Goal: Communication & Community: Participate in discussion

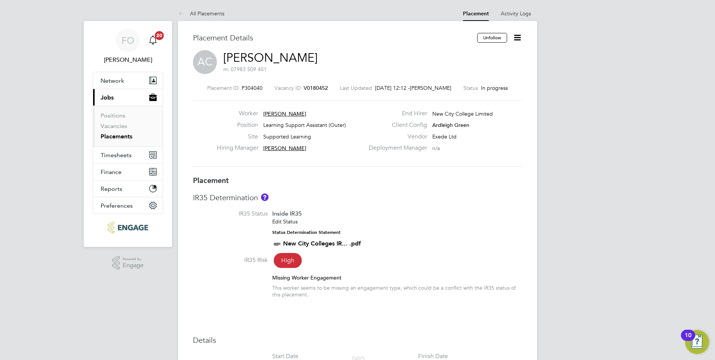
click at [131, 137] on link "Placements" at bounding box center [117, 136] width 32 height 7
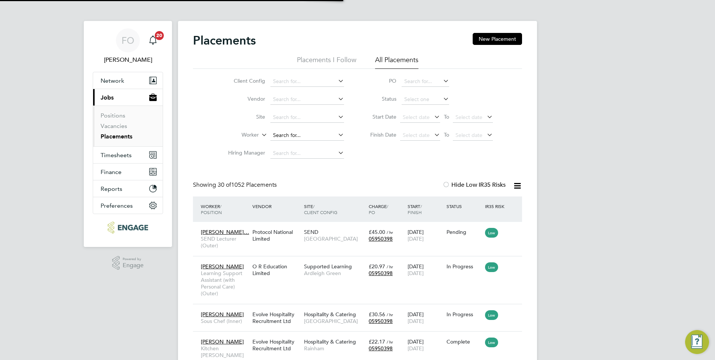
click at [299, 134] on input at bounding box center [307, 135] width 74 height 10
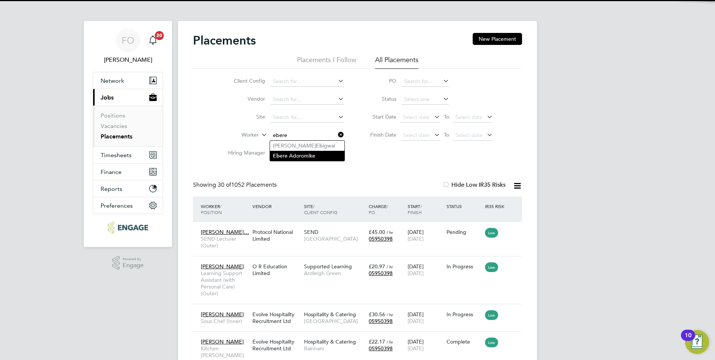
type input "ebere"
click at [307, 155] on input at bounding box center [307, 153] width 74 height 10
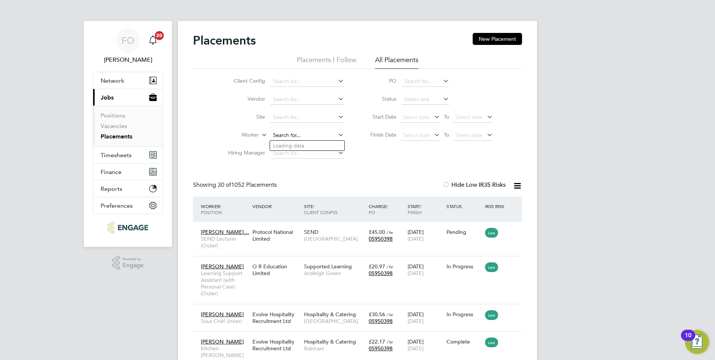
click at [312, 135] on input at bounding box center [307, 135] width 74 height 10
type input "ebere"
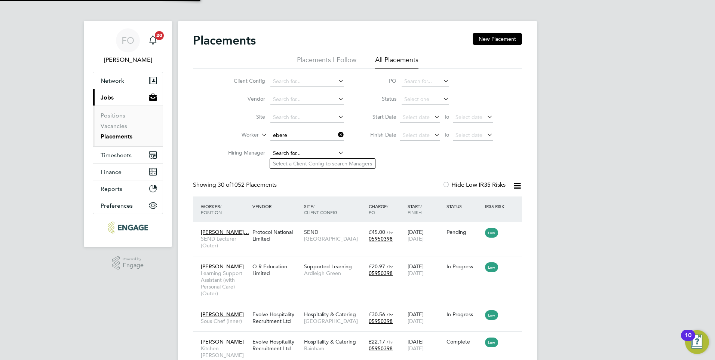
click at [304, 153] on input at bounding box center [307, 153] width 74 height 10
click at [297, 140] on input at bounding box center [307, 135] width 74 height 10
click at [304, 154] on li "Eb ere Adoromike" at bounding box center [307, 156] width 74 height 10
type input "Ebere Adoromike"
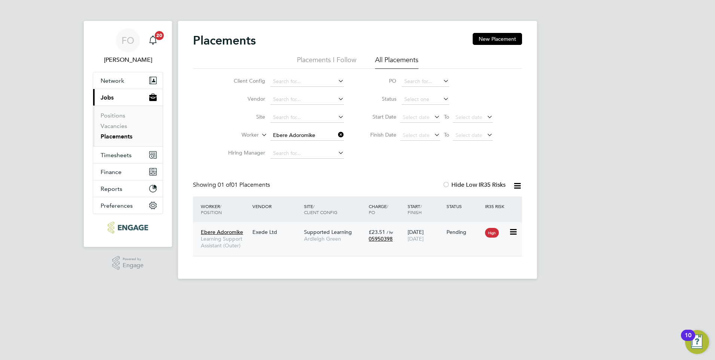
click at [468, 244] on div "Ebere Adoromike Learning Support Assistant (Outer) Exede Ltd Supported Learning…" at bounding box center [357, 239] width 329 height 34
click at [467, 227] on div "Pending" at bounding box center [464, 232] width 39 height 14
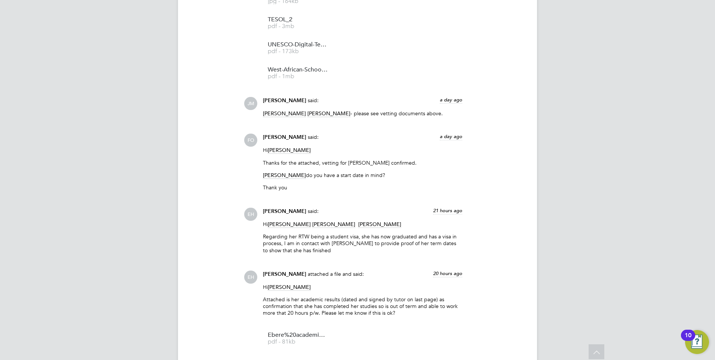
scroll to position [1253, 0]
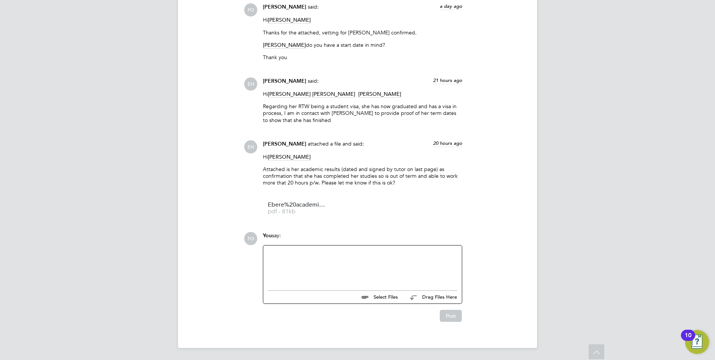
drag, startPoint x: 301, startPoint y: 249, endPoint x: 291, endPoint y: 244, distance: 10.9
click at [300, 249] on div at bounding box center [362, 265] width 199 height 41
click at [303, 260] on div at bounding box center [363, 266] width 190 height 32
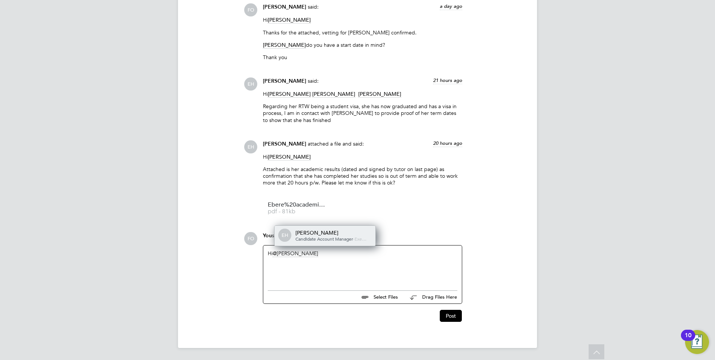
click at [332, 229] on div "EH Ella Hales Candidate Account Manager - Exe…" at bounding box center [325, 236] width 101 height 20
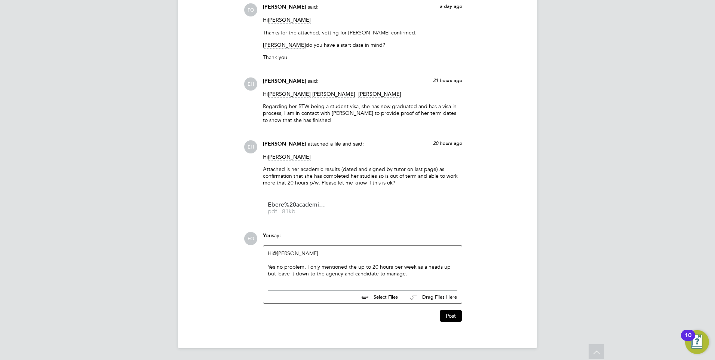
click at [268, 273] on div "Yes no problem, I only mentioned the up to 20 hours per week as a heads up but …" at bounding box center [363, 269] width 190 height 13
click at [412, 272] on div "Yes no problem, I only mentioned the up to 20 hours per week as a heads up but …" at bounding box center [363, 269] width 190 height 13
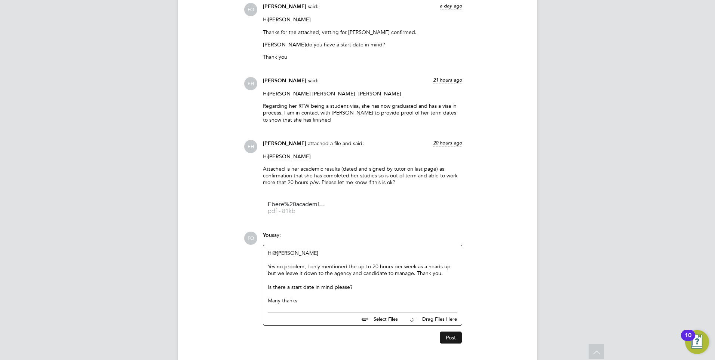
click at [441, 334] on button "Post" at bounding box center [451, 337] width 22 height 12
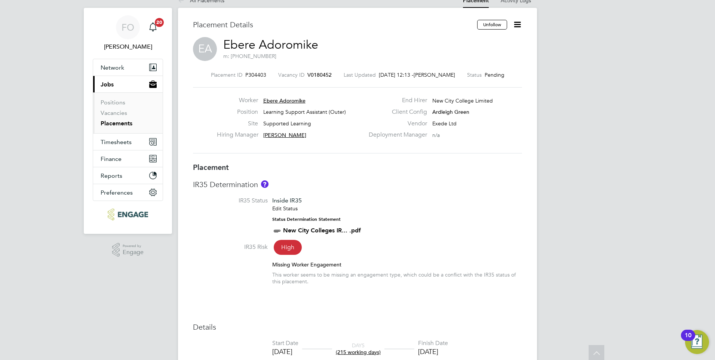
scroll to position [0, 0]
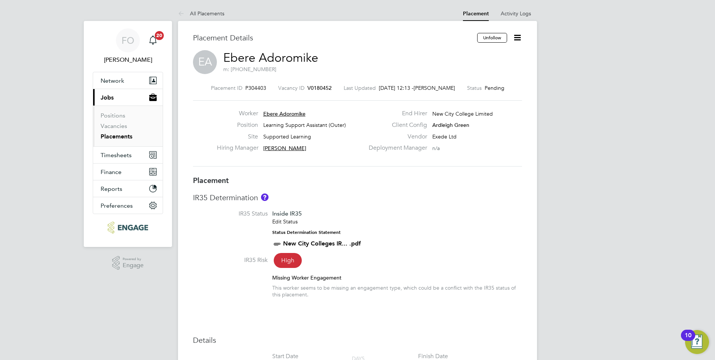
click at [124, 137] on link "Placements" at bounding box center [117, 136] width 32 height 7
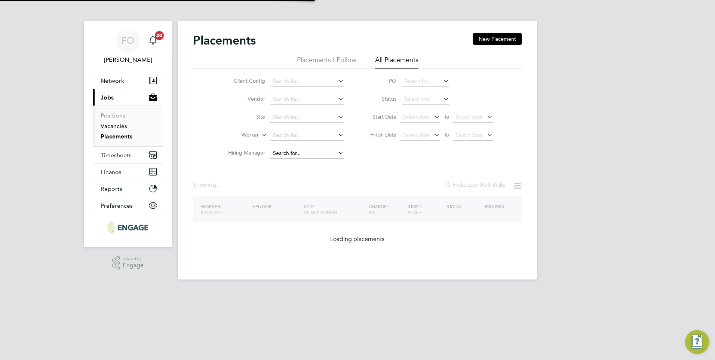
click at [118, 126] on link "Vacancies" at bounding box center [114, 125] width 27 height 7
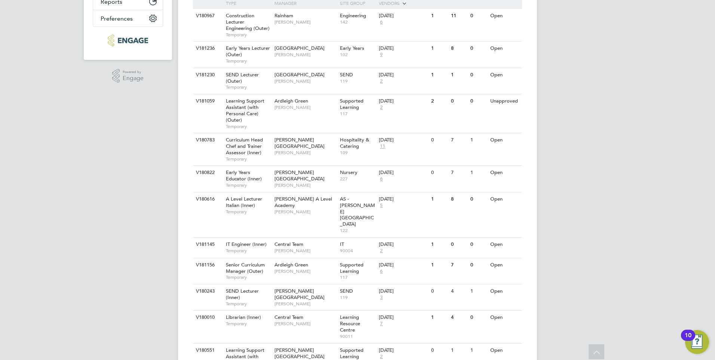
scroll to position [224, 0]
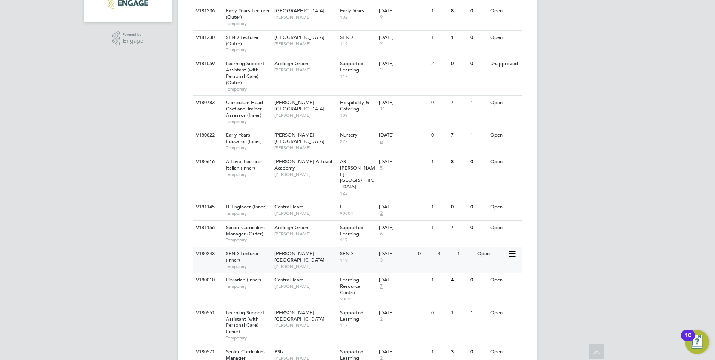
click at [501, 248] on div "V180243 SEND Lecturer (Inner) Temporary Hackney Campus Clair Windsor SEND 119 1…" at bounding box center [357, 260] width 329 height 26
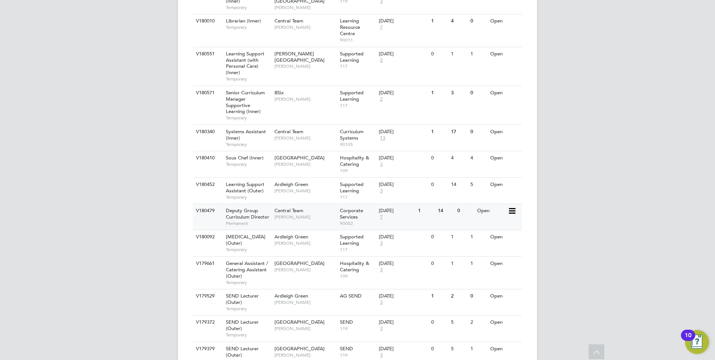
scroll to position [486, 0]
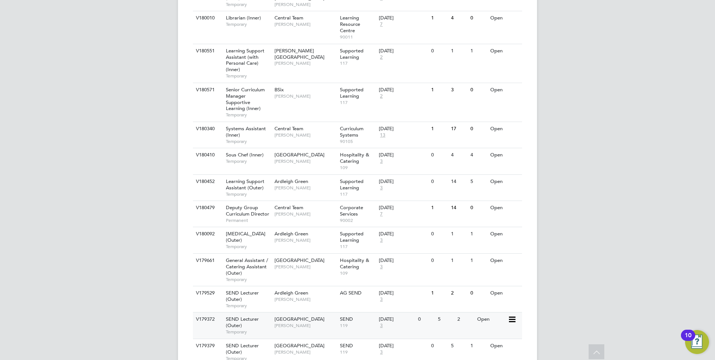
click at [471, 318] on div "V179372 SEND Lecturer (Outer) Temporary Epping Forest Campus Clair Windsor SEND…" at bounding box center [357, 325] width 329 height 26
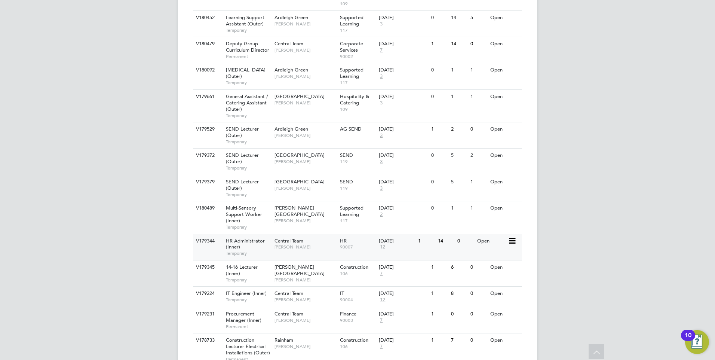
scroll to position [748, 0]
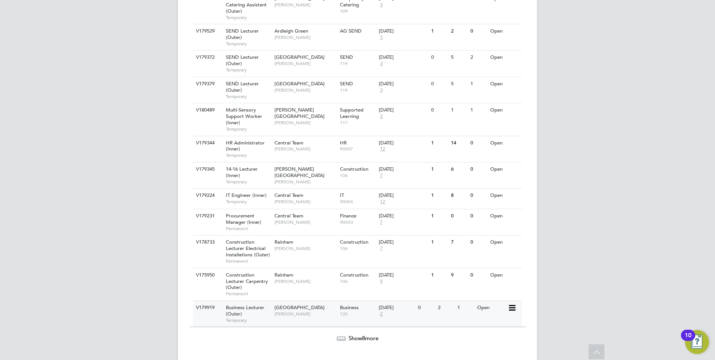
click at [470, 303] on div "V179919 Business Lecturer (Outer) Temporary Havering Sixth Form Campus Silka Wa…" at bounding box center [357, 313] width 329 height 26
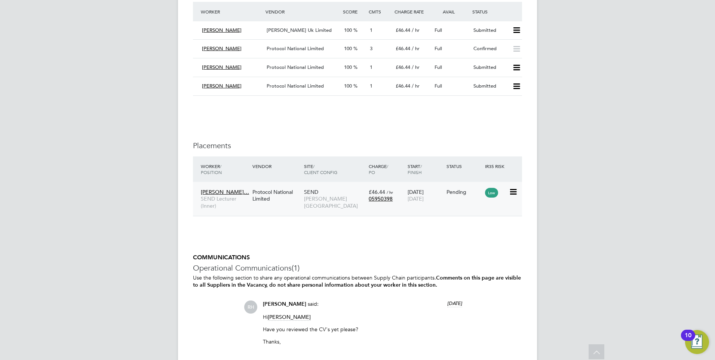
click at [455, 207] on div "Katarzyna Piotro… SEND Lecturer (Inner) Protocol National Limited SEND Hackney …" at bounding box center [357, 199] width 329 height 34
click at [463, 196] on div "Pending" at bounding box center [464, 192] width 39 height 14
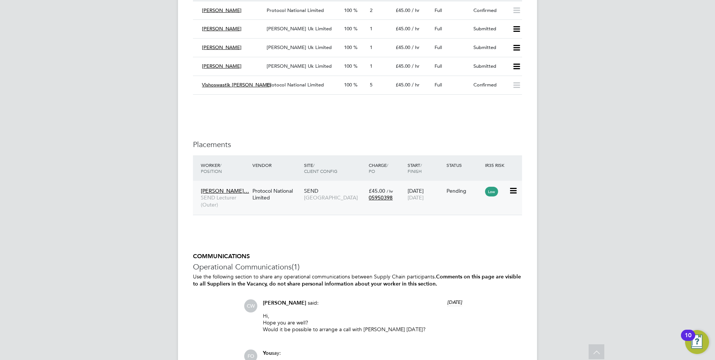
click at [467, 200] on div "Katarzyna Piotro… SEND Lecturer (Outer) Protocol National Limited SEND Epping F…" at bounding box center [357, 198] width 329 height 34
click at [465, 190] on div "Pending" at bounding box center [464, 190] width 35 height 7
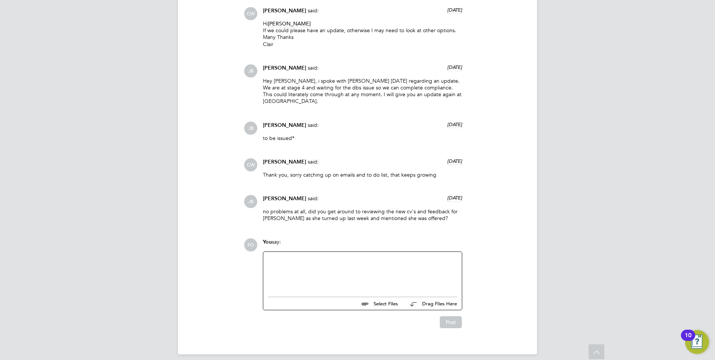
scroll to position [881, 0]
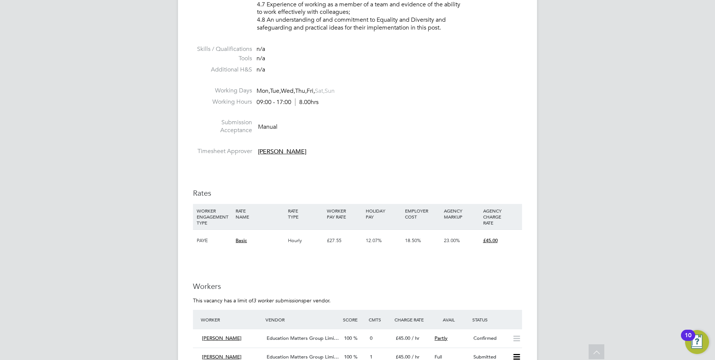
scroll to position [1048, 0]
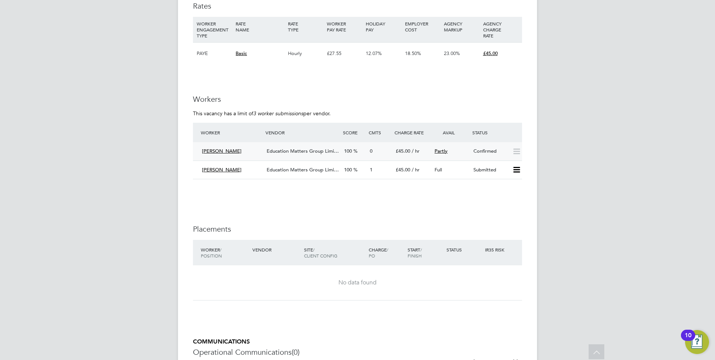
click at [498, 149] on div "Confirmed" at bounding box center [490, 151] width 39 height 12
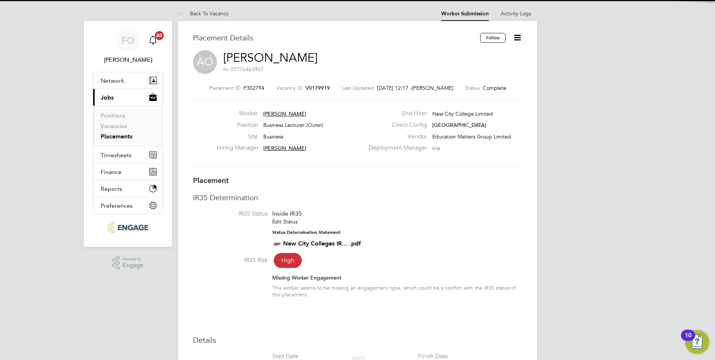
scroll to position [4, 4]
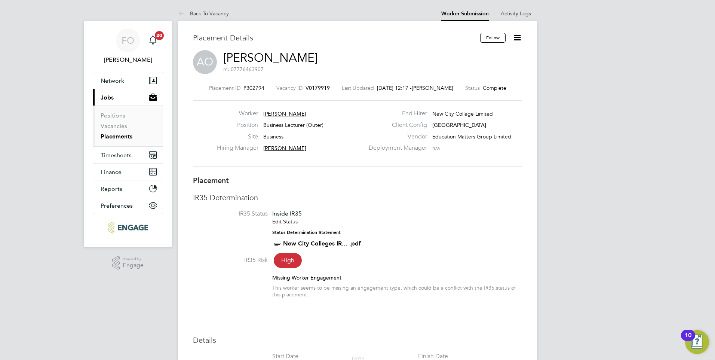
click at [314, 85] on span "V0179919" at bounding box center [318, 88] width 24 height 7
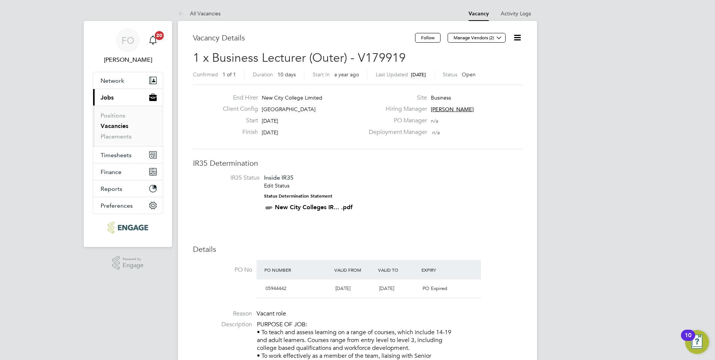
click at [115, 128] on link "Vacancies" at bounding box center [115, 125] width 28 height 7
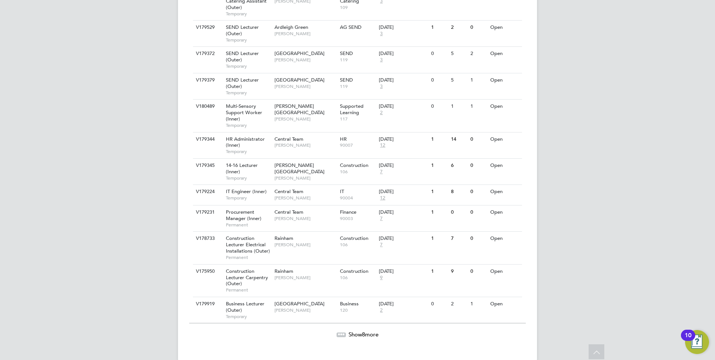
click at [361, 331] on span "Show 8 more" at bounding box center [364, 334] width 30 height 7
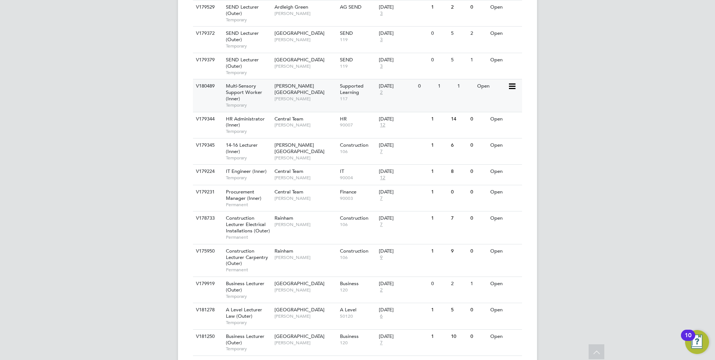
click at [496, 86] on div "V180489 Multi-Sensory Support Worker (Inner) Temporary Hackney Campus Victoria …" at bounding box center [357, 95] width 329 height 33
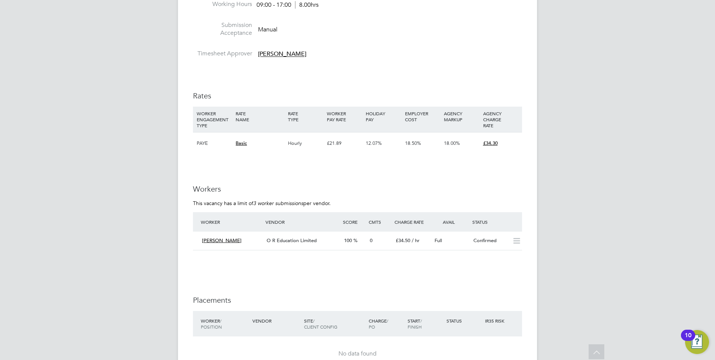
scroll to position [1088, 0]
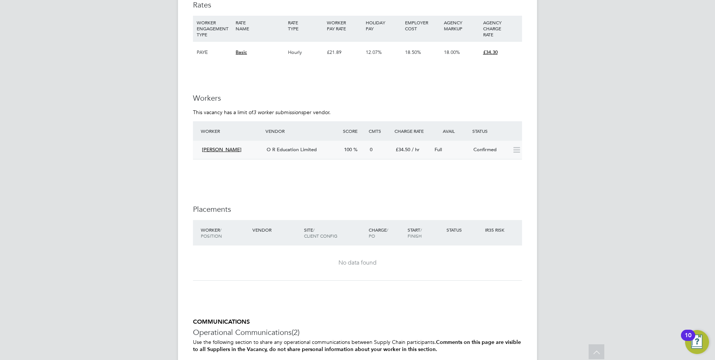
click at [481, 148] on div "Confirmed" at bounding box center [490, 150] width 39 height 12
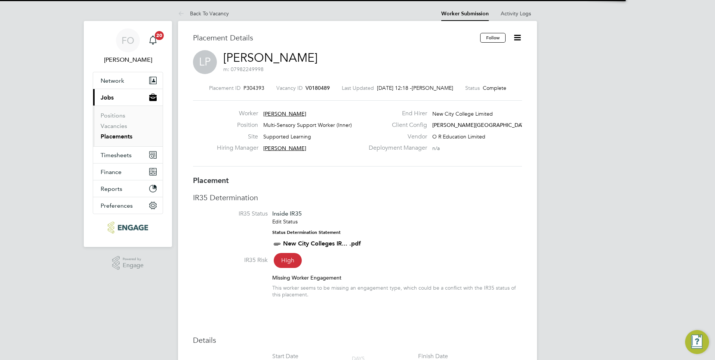
scroll to position [4, 4]
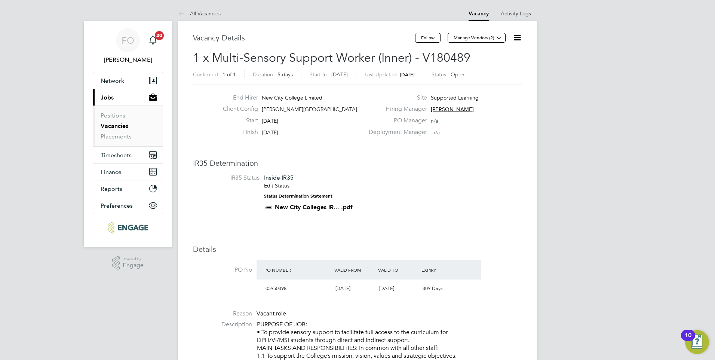
click at [120, 127] on link "Vacancies" at bounding box center [115, 125] width 28 height 7
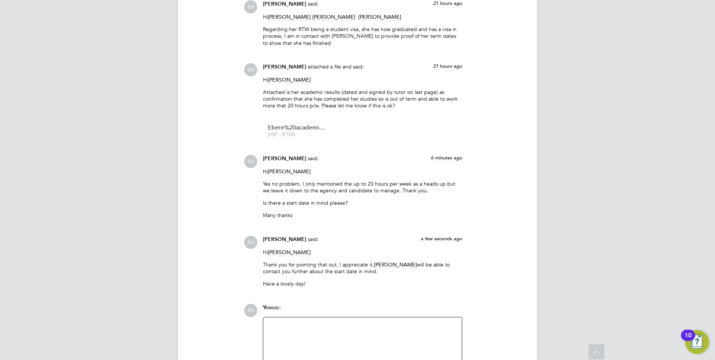
scroll to position [1365, 0]
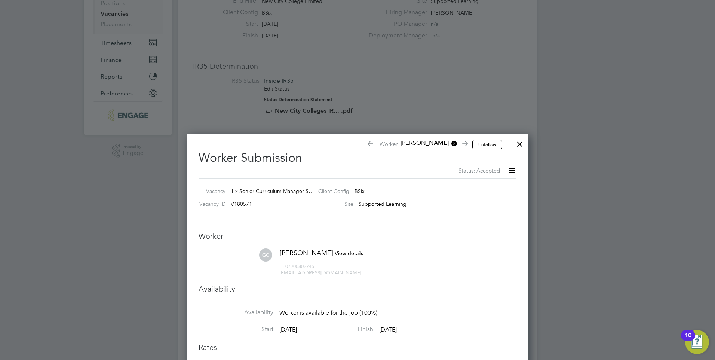
click at [518, 141] on div at bounding box center [519, 141] width 13 height 13
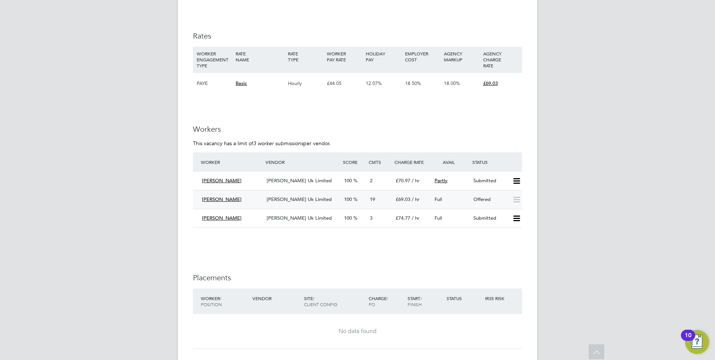
click at [481, 193] on div "Offered" at bounding box center [490, 199] width 39 height 12
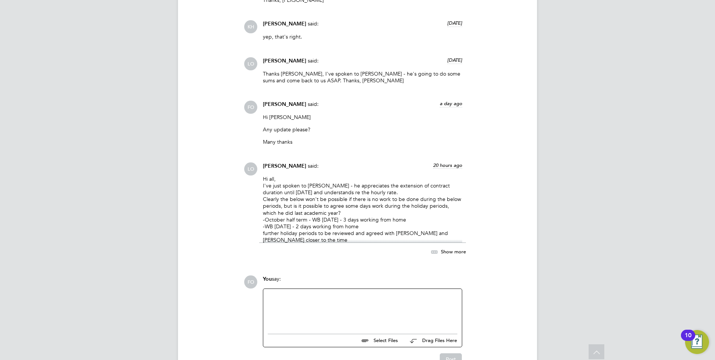
click at [447, 248] on span "Show more" at bounding box center [453, 251] width 25 height 6
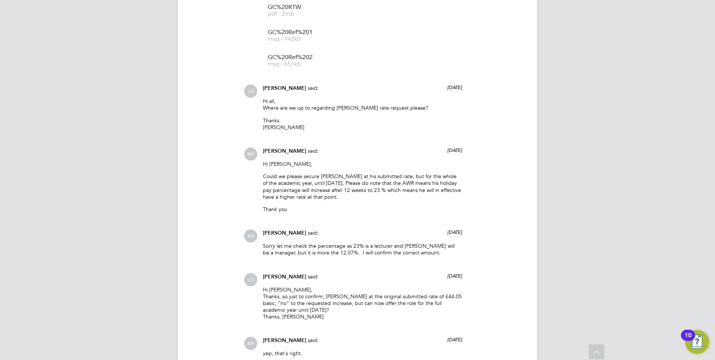
scroll to position [1719, 0]
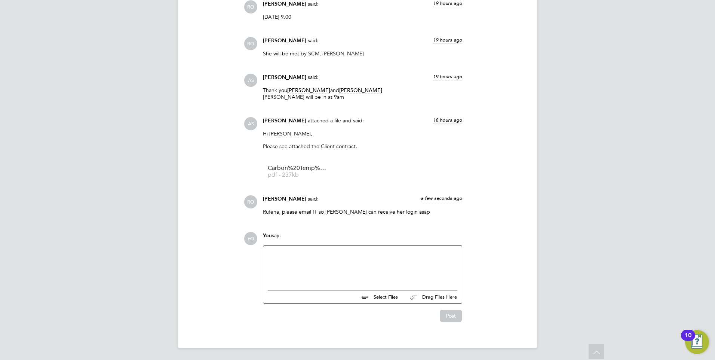
click at [348, 272] on div at bounding box center [363, 266] width 190 height 32
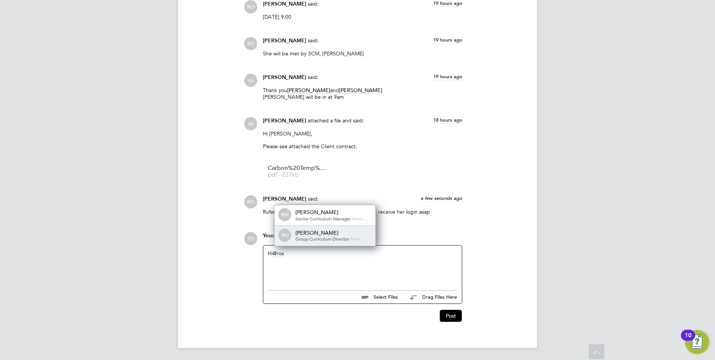
click at [328, 233] on div "[PERSON_NAME]" at bounding box center [333, 232] width 75 height 7
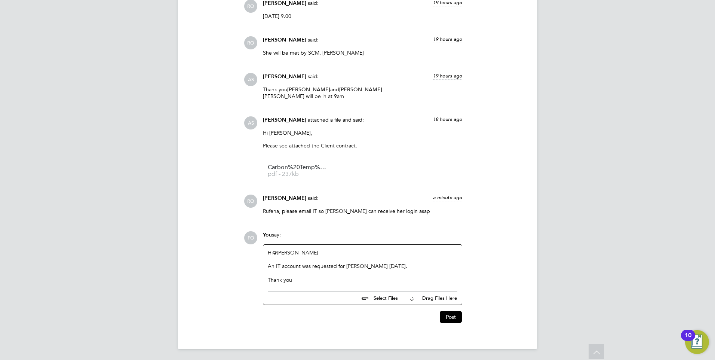
click at [390, 266] on div "An IT account was requested for [PERSON_NAME] [DATE]." at bounding box center [363, 266] width 190 height 7
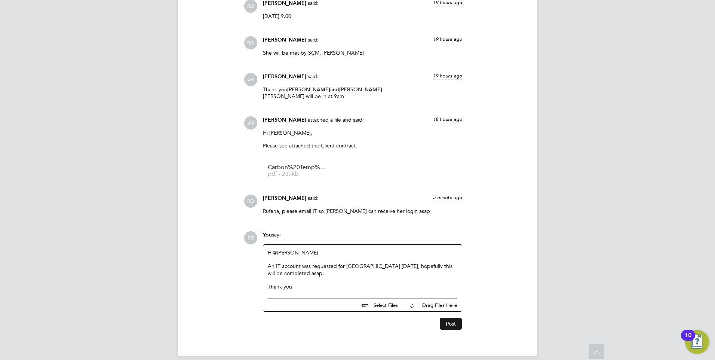
click at [455, 325] on button "Post" at bounding box center [451, 324] width 22 height 12
